Goal: Find contact information: Find contact information

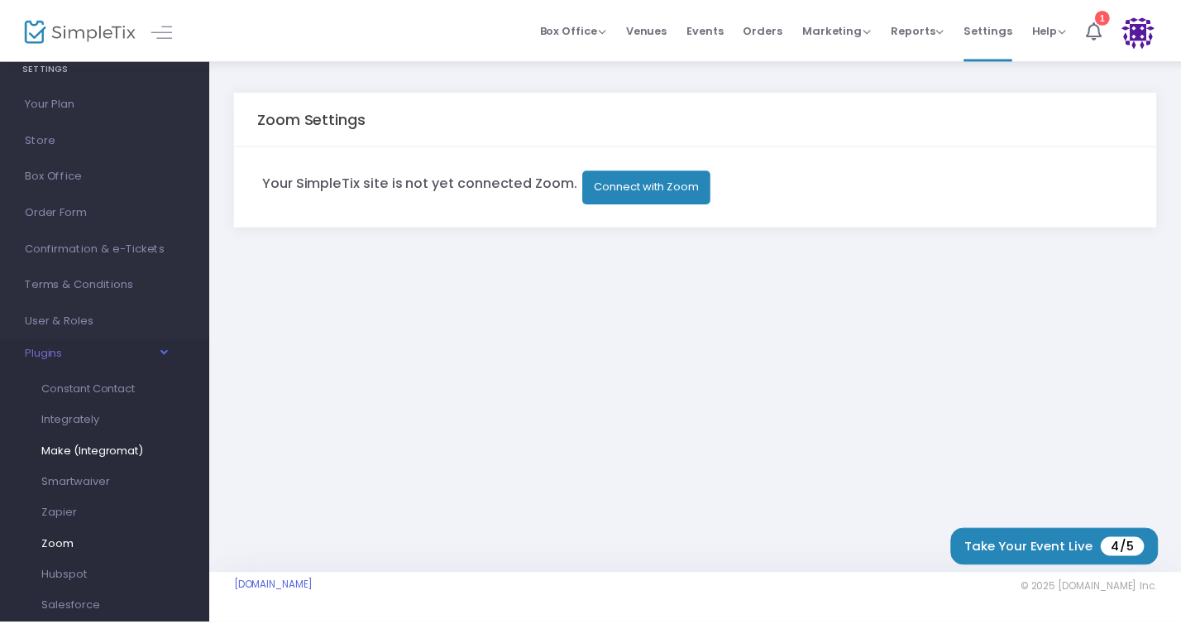
scroll to position [50, 0]
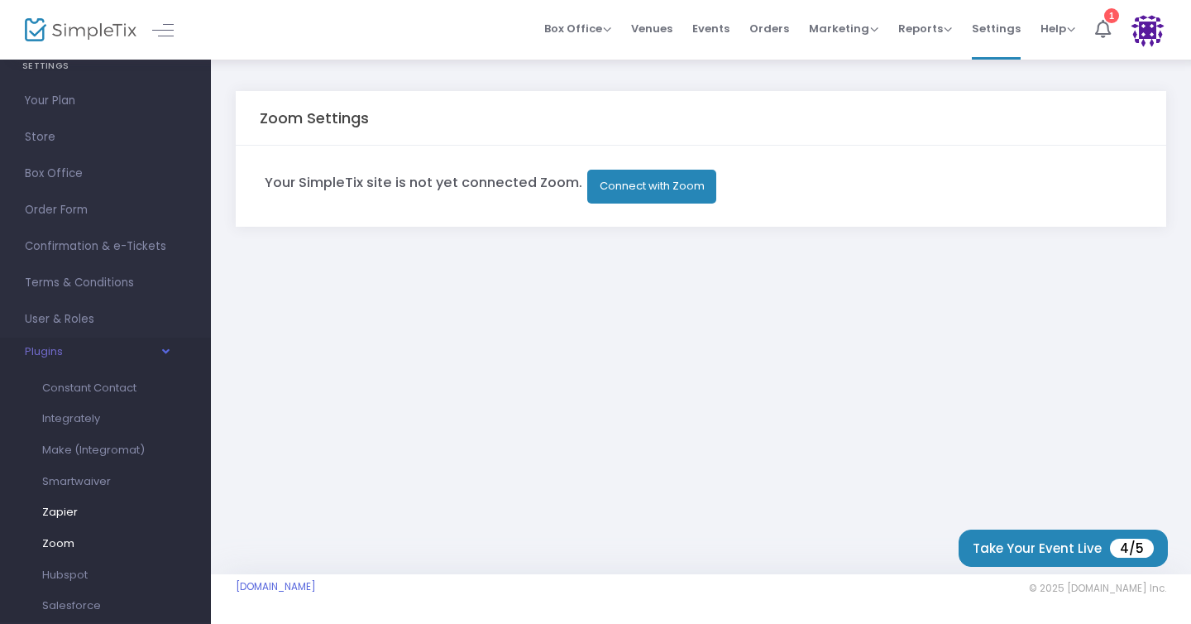
click at [72, 515] on span "Zapier" at bounding box center [60, 512] width 36 height 16
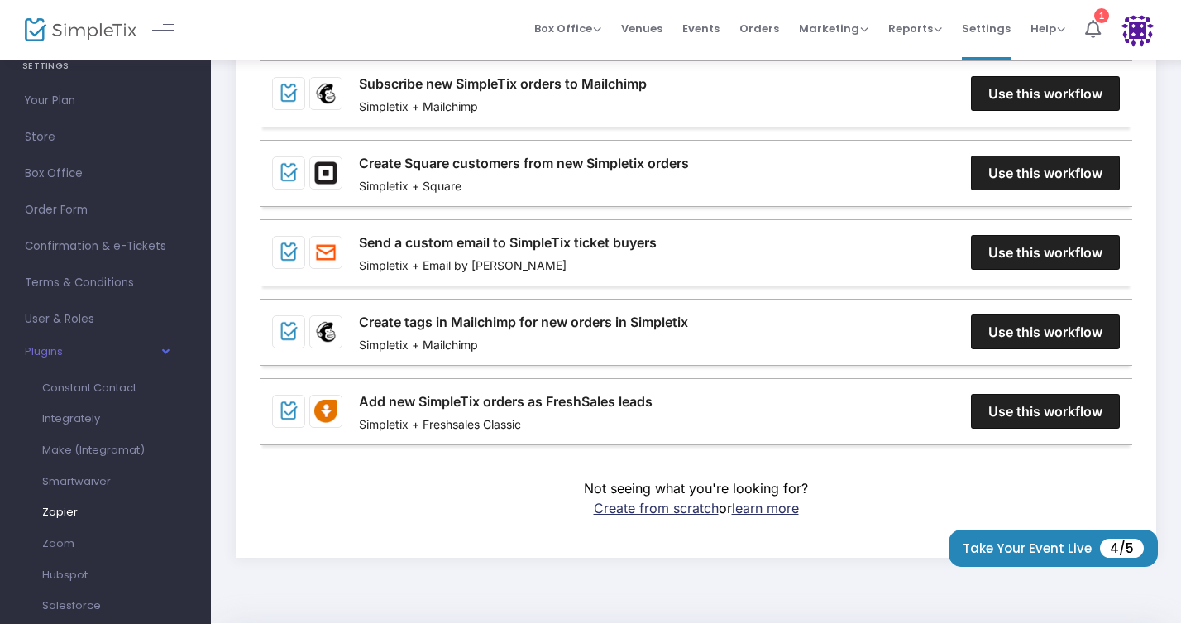
scroll to position [110, 0]
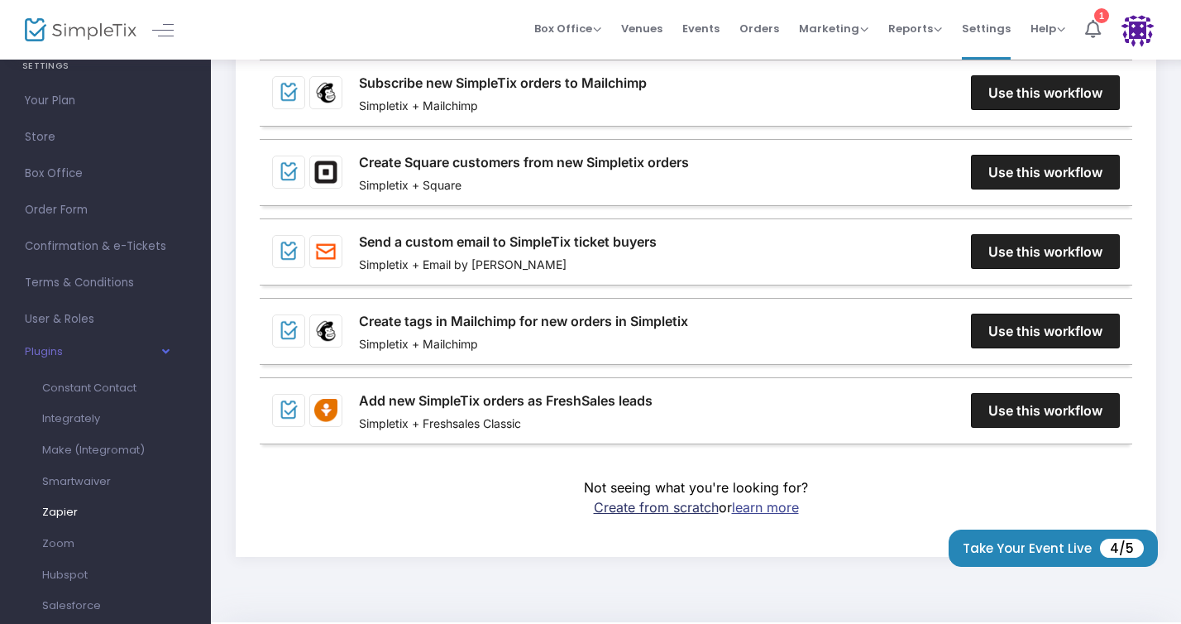
click at [758, 505] on link "learn more" at bounding box center [765, 507] width 67 height 17
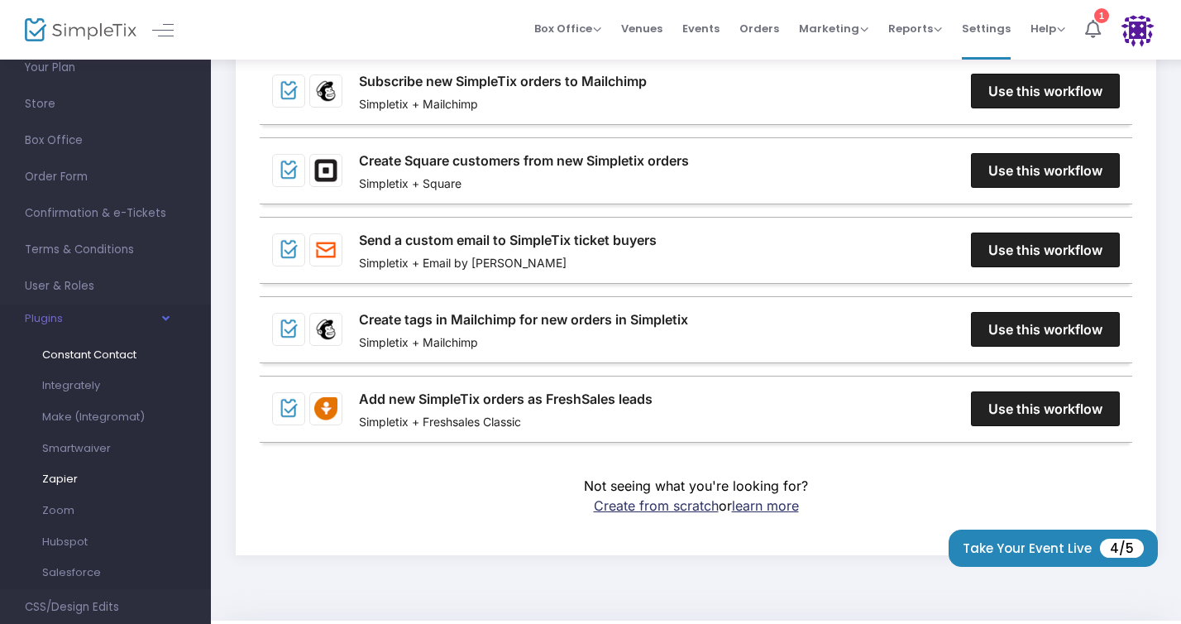
scroll to position [95, 0]
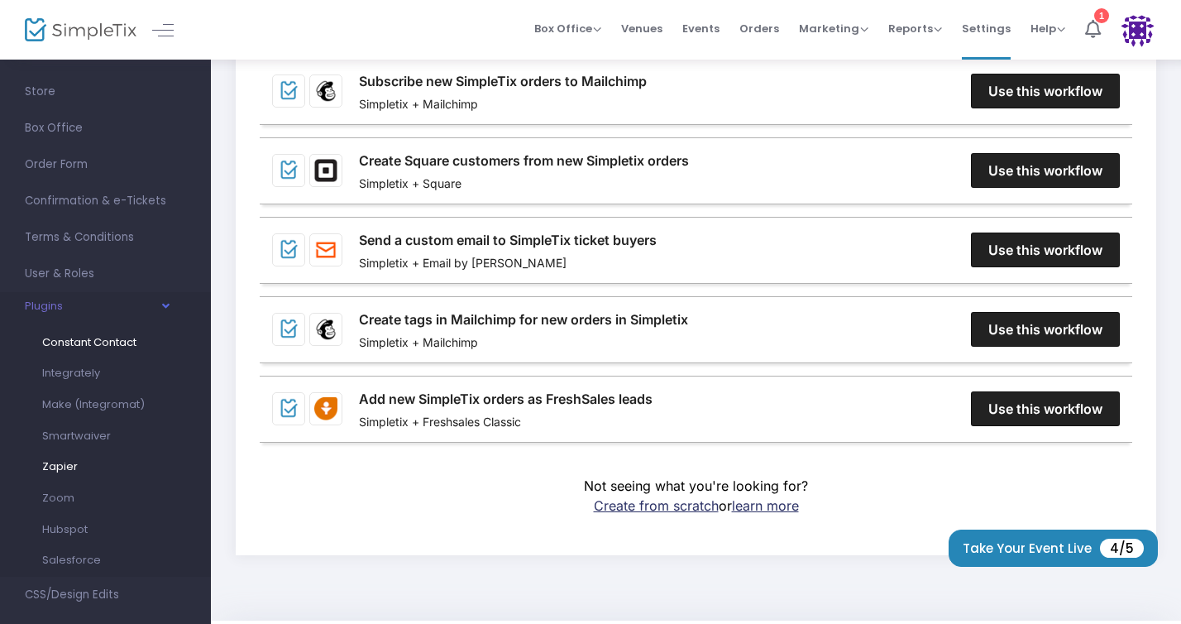
click at [118, 346] on span "Constant Contact" at bounding box center [89, 342] width 94 height 16
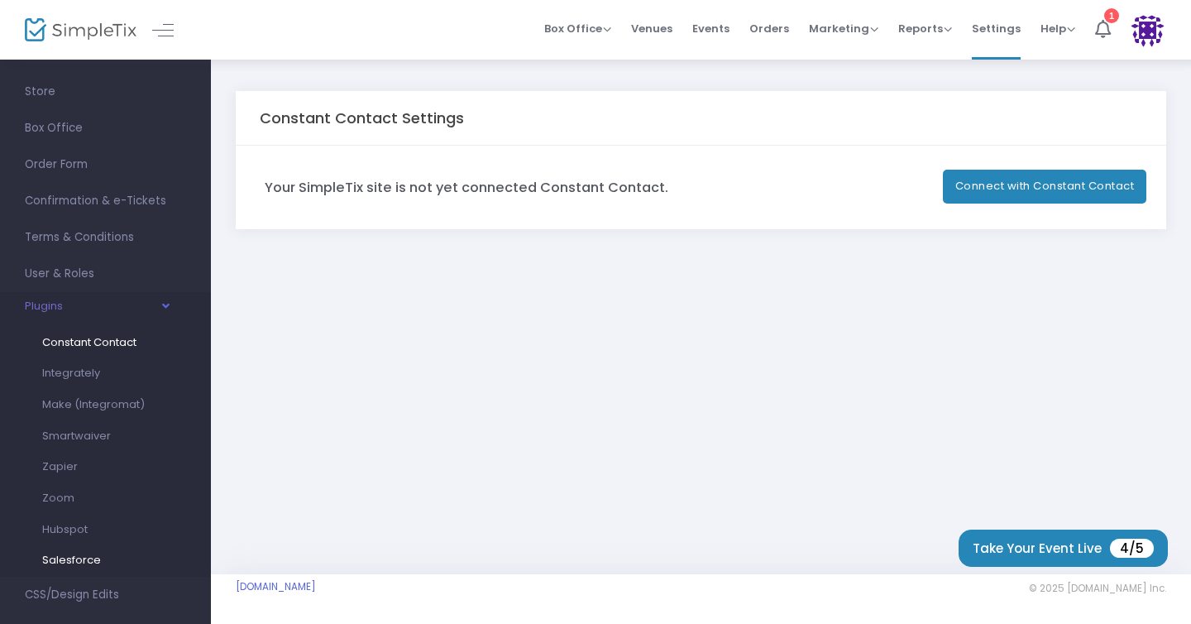
click at [88, 567] on link "Salesforce" at bounding box center [93, 559] width 128 height 31
click at [69, 500] on span "Zoom" at bounding box center [58, 498] width 32 height 16
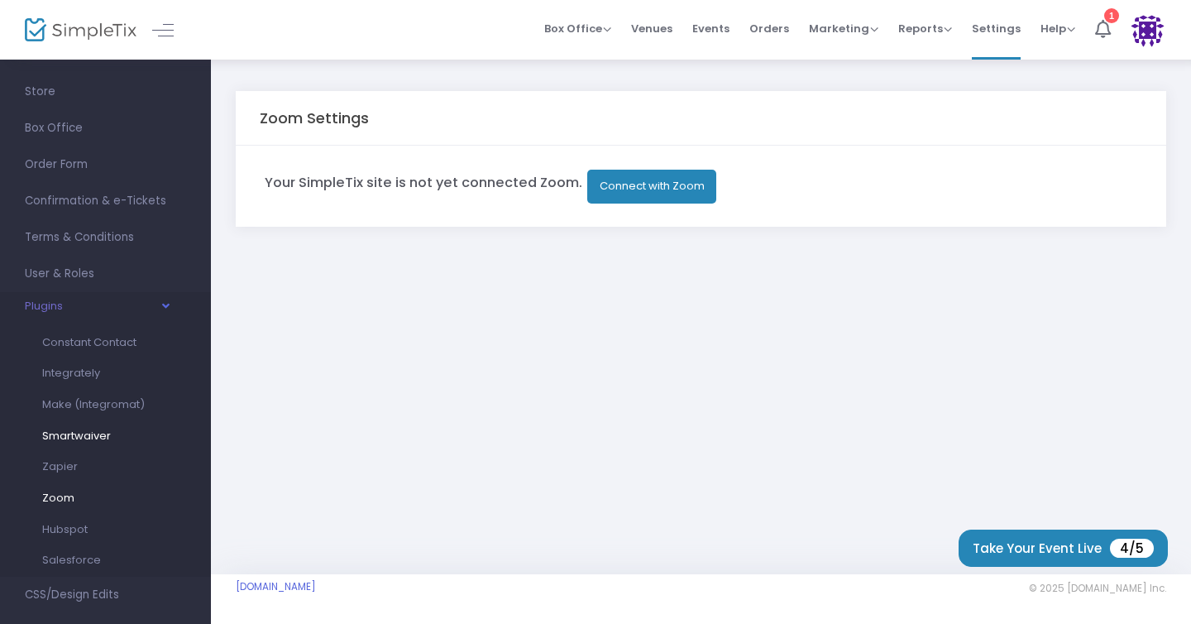
click at [71, 439] on span "Smartwaiver" at bounding box center [76, 436] width 69 height 16
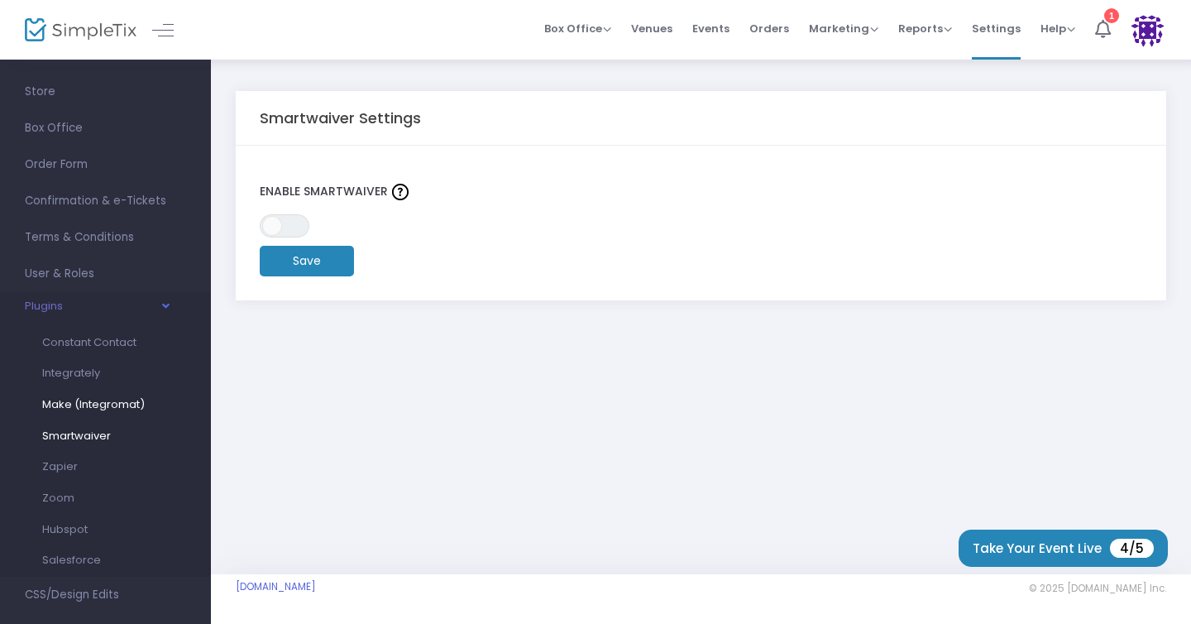
click at [67, 411] on link "Make (Integromat)" at bounding box center [93, 404] width 128 height 31
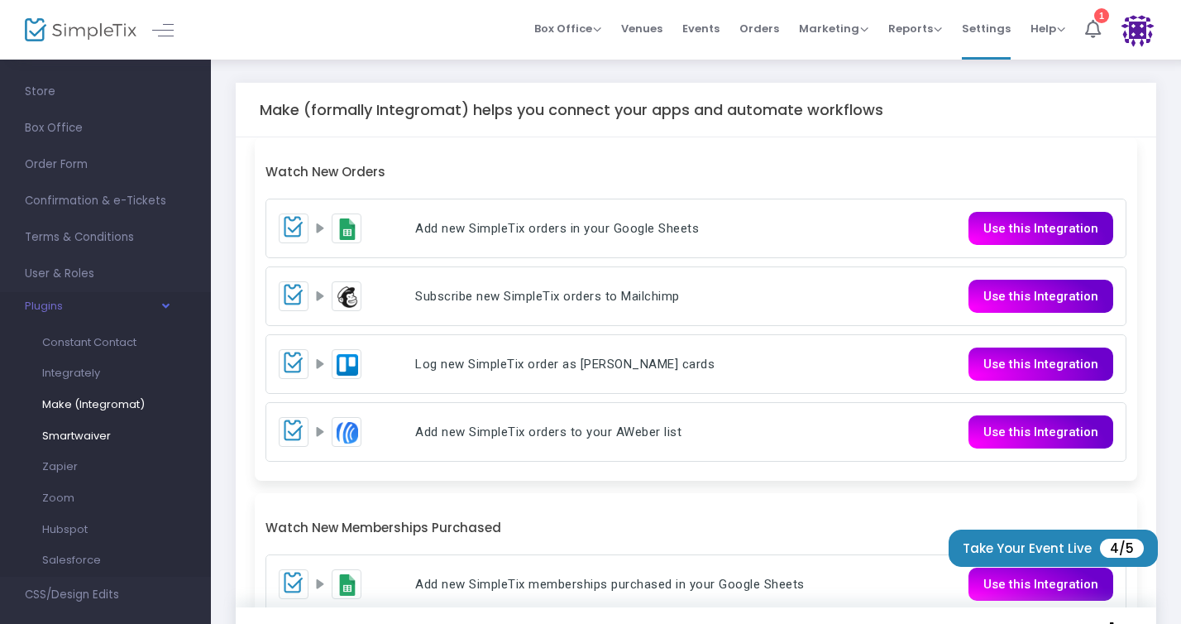
click at [68, 433] on span "Smartwaiver" at bounding box center [76, 436] width 69 height 16
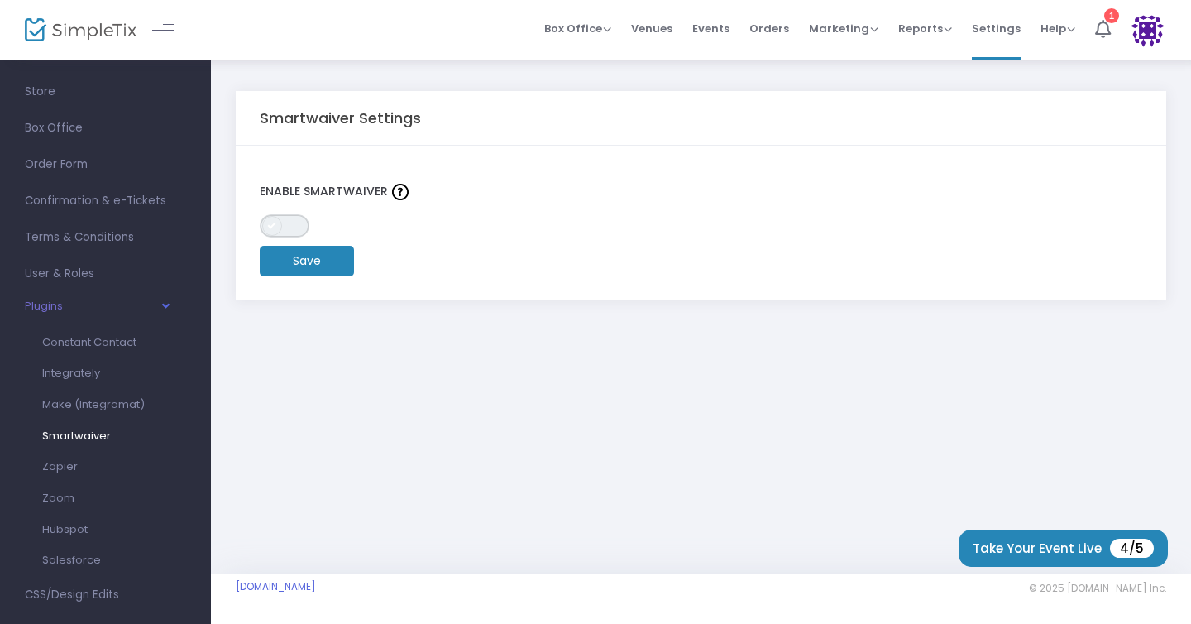
click at [289, 233] on span "ON OFF" at bounding box center [285, 225] width 50 height 23
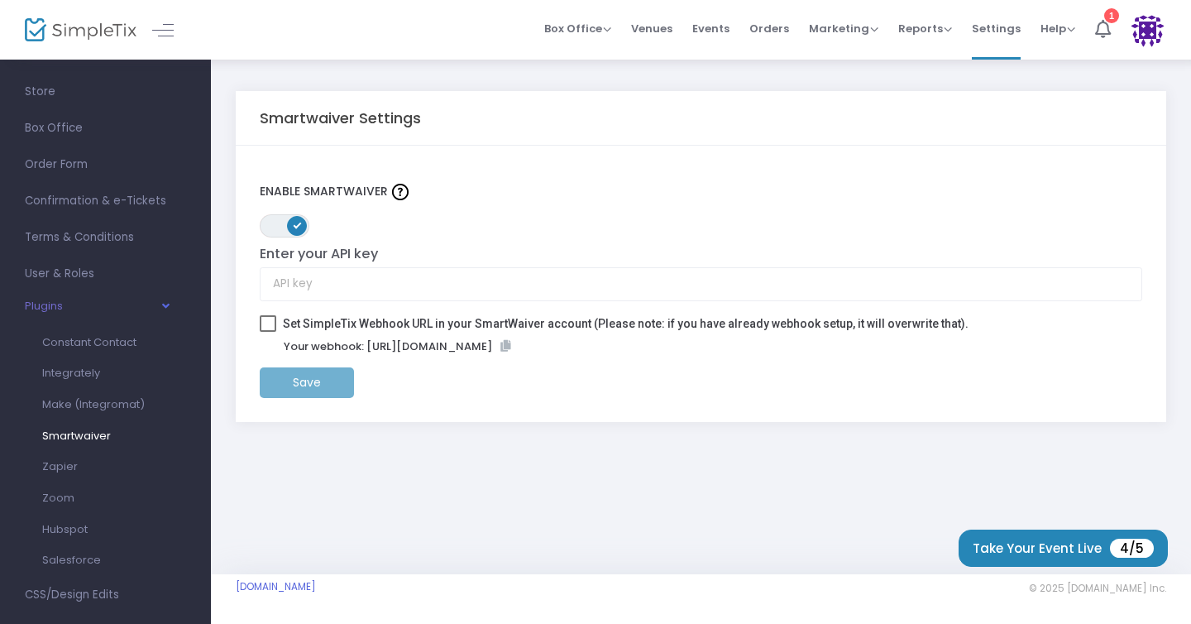
click at [293, 229] on span at bounding box center [297, 226] width 20 height 20
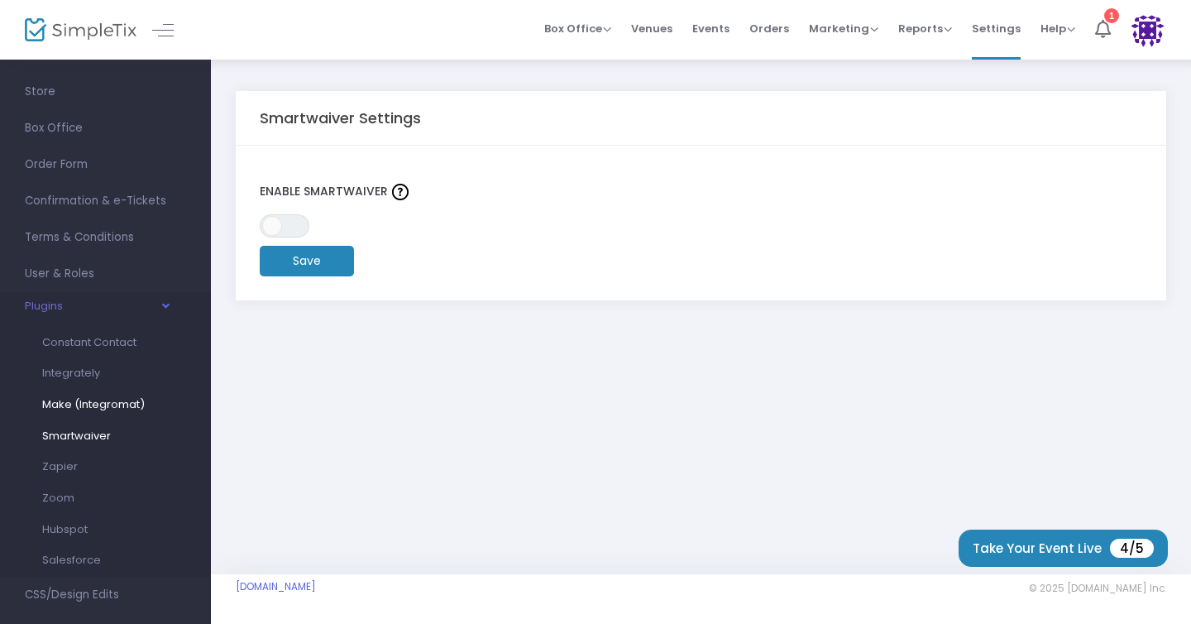
click at [119, 401] on span "Make (Integromat)" at bounding box center [93, 404] width 103 height 16
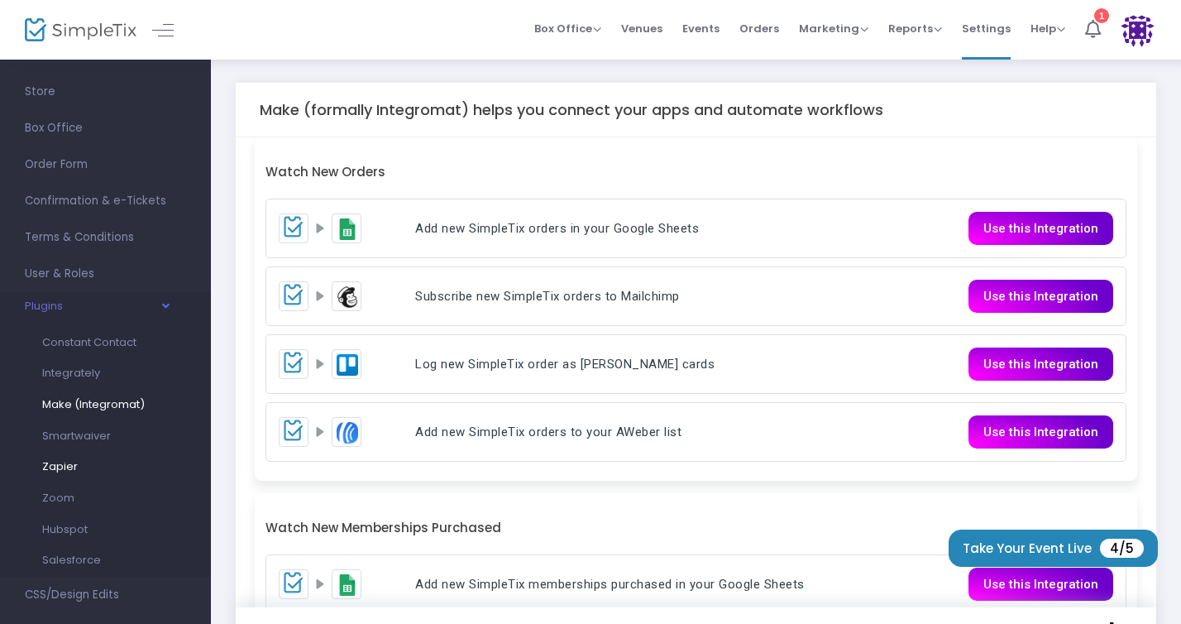
click at [82, 473] on link "Zapier" at bounding box center [93, 466] width 128 height 31
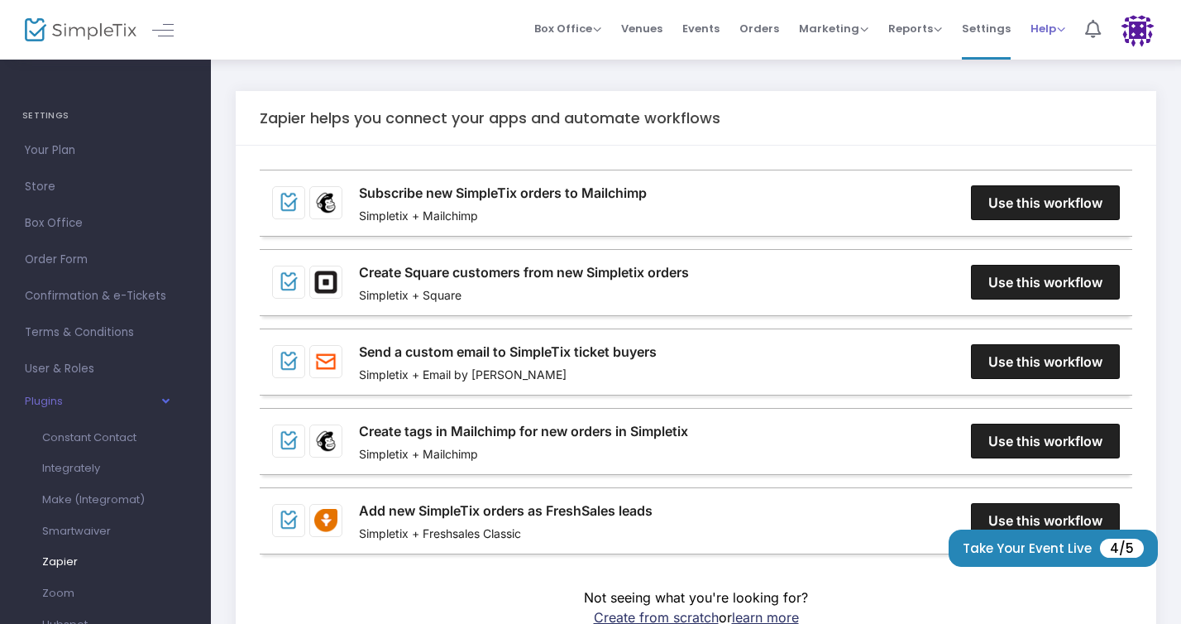
click at [1061, 31] on span "Help" at bounding box center [1048, 29] width 35 height 16
click at [1087, 78] on li "Contact Support" at bounding box center [1092, 88] width 122 height 32
